Goal: Entertainment & Leisure: Consume media (video, audio)

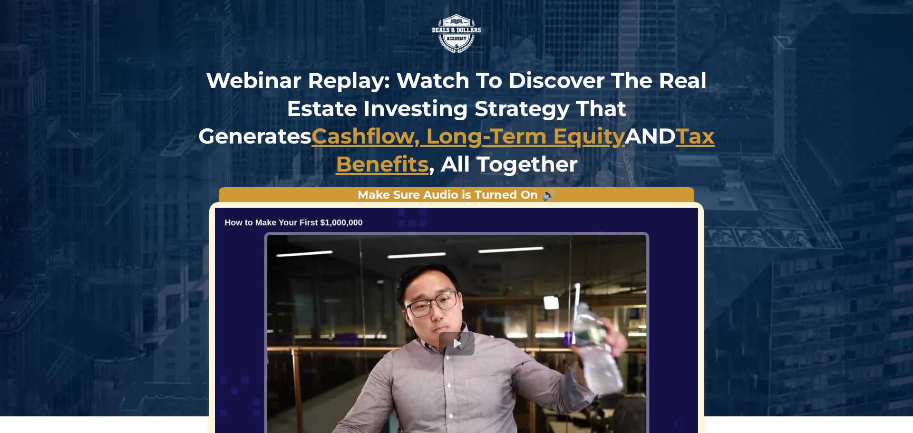
scroll to position [119, 0]
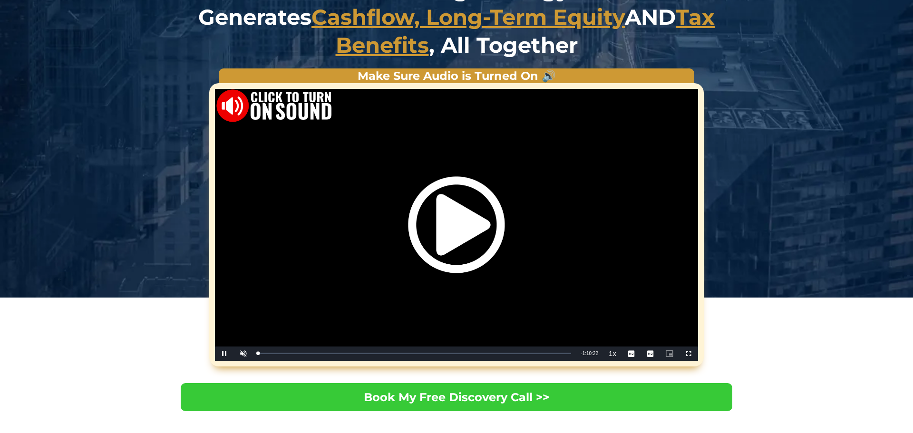
click at [368, 353] on div "Video Player" at bounding box center [456, 225] width 483 height 272
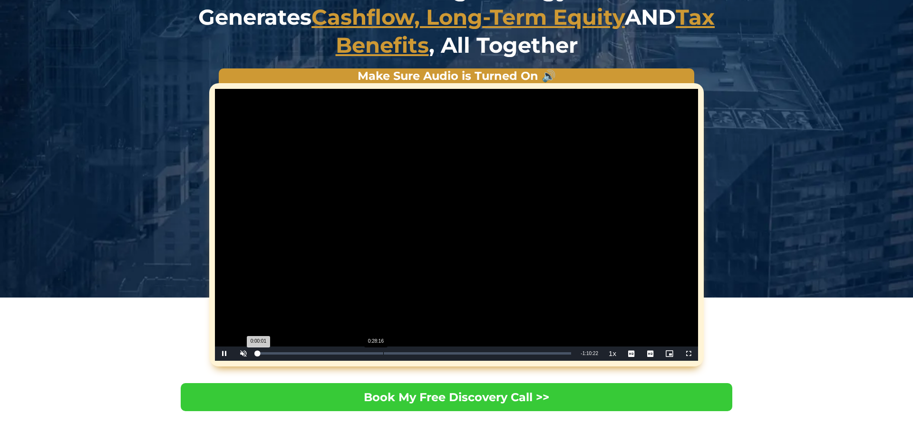
click at [383, 357] on div "Loaded : 0.24% 0:28:16 0:00:01" at bounding box center [414, 354] width 323 height 14
click at [374, 357] on div "Loaded : 0.00% 0:25:46 0:25:46" at bounding box center [416, 354] width 327 height 14
drag, startPoint x: 374, startPoint y: 355, endPoint x: 363, endPoint y: 355, distance: 11.0
click at [363, 355] on div "Loaded : 0.00% 0:23:27 0:25:46" at bounding box center [416, 354] width 327 height 14
click at [363, 355] on div "Loaded : 0.00% 0:23:27 0:23:27" at bounding box center [416, 354] width 327 height 14
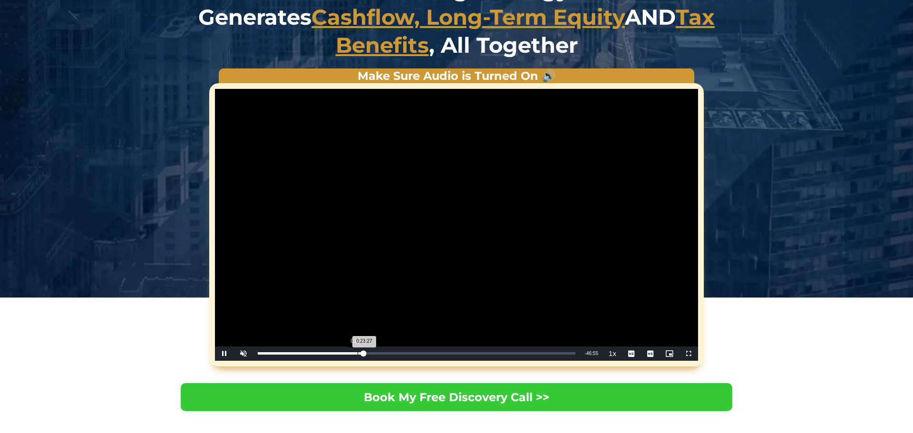
click at [357, 354] on div "0:23:27" at bounding box center [311, 354] width 106 height 2
click at [353, 354] on div "0:22:04" at bounding box center [308, 354] width 100 height 2
click at [346, 354] on div "Loaded : 30.73% 0:19:39 0:21:14" at bounding box center [417, 354] width 318 height 2
click at [340, 354] on div "0:18:16" at bounding box center [340, 354] width 0 height 2
click at [332, 354] on div "0:16:28" at bounding box center [332, 354] width 0 height 2
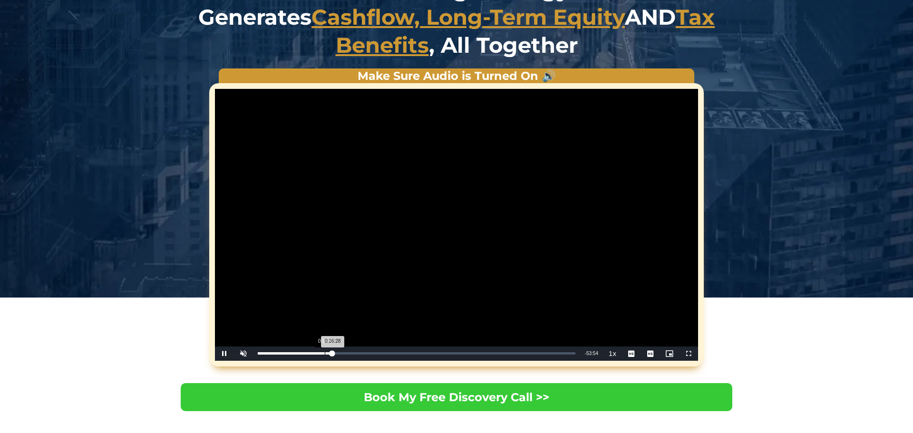
click at [324, 355] on div "Loaded : 23.62% 0:14:53 0:16:28" at bounding box center [416, 354] width 327 height 14
click at [311, 355] on div "Loaded : 0.00% 0:11:50 0:14:41" at bounding box center [416, 354] width 327 height 14
click at [300, 355] on div "Loaded : 16.99% 0:09:24 0:09:17" at bounding box center [414, 354] width 323 height 14
click at [221, 354] on span "Video Player" at bounding box center [224, 354] width 19 height 0
click at [387, 356] on div "Loaded : 14.86% 0:29:08 0:09:19" at bounding box center [414, 354] width 323 height 14
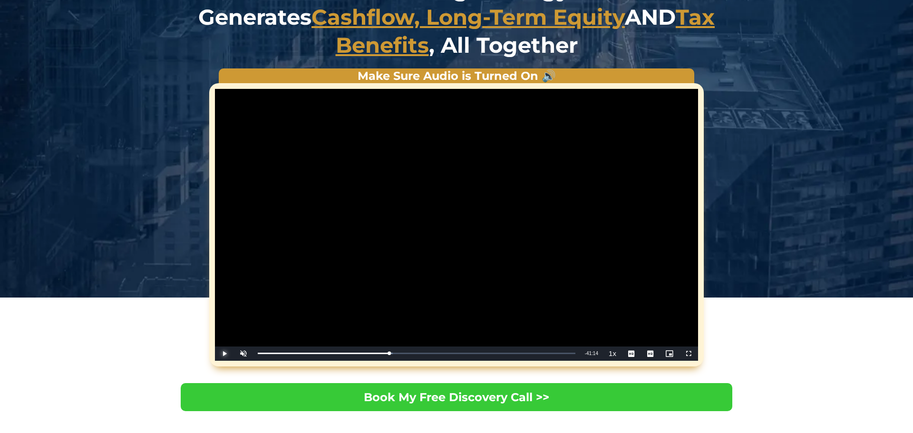
click at [229, 354] on span "Video Player" at bounding box center [224, 354] width 19 height 0
click at [355, 353] on div "0:30:21" at bounding box center [326, 354] width 137 height 2
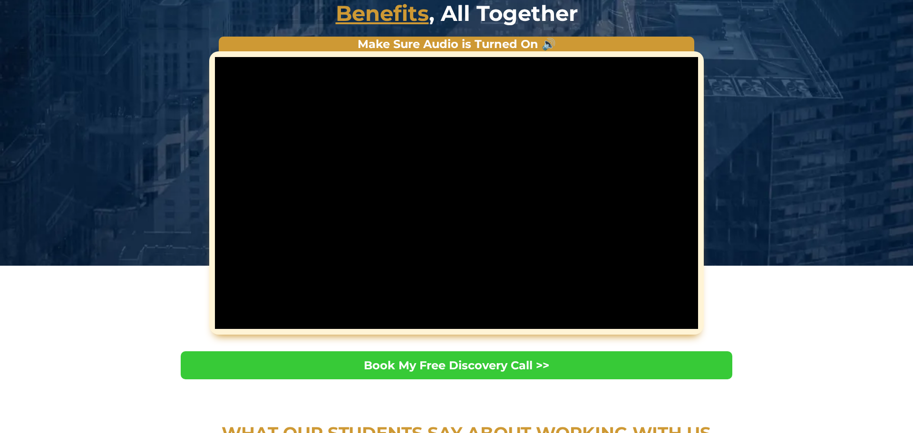
scroll to position [148, 0]
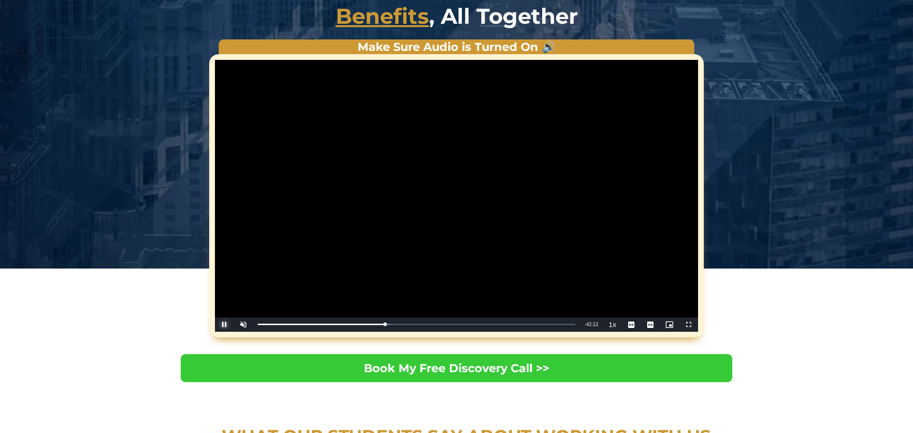
click at [224, 325] on span "Video Player" at bounding box center [224, 325] width 19 height 0
